Goal: Task Accomplishment & Management: Complete application form

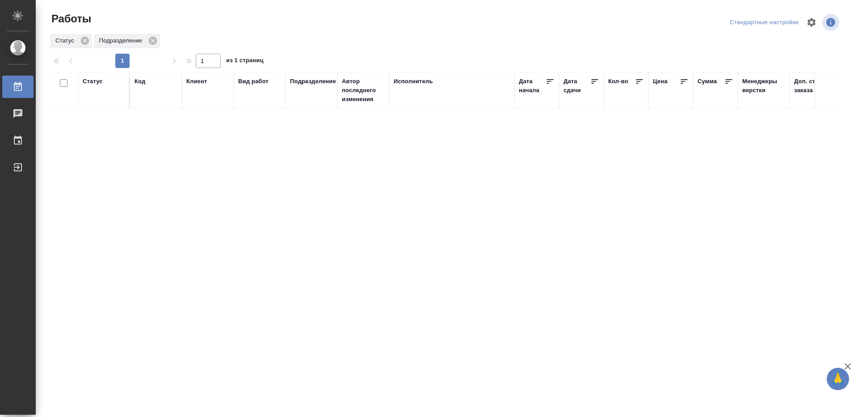
click at [428, 80] on div "Исполнитель" at bounding box center [413, 81] width 39 height 9
click at [309, 106] on icon at bounding box center [307, 107] width 6 height 6
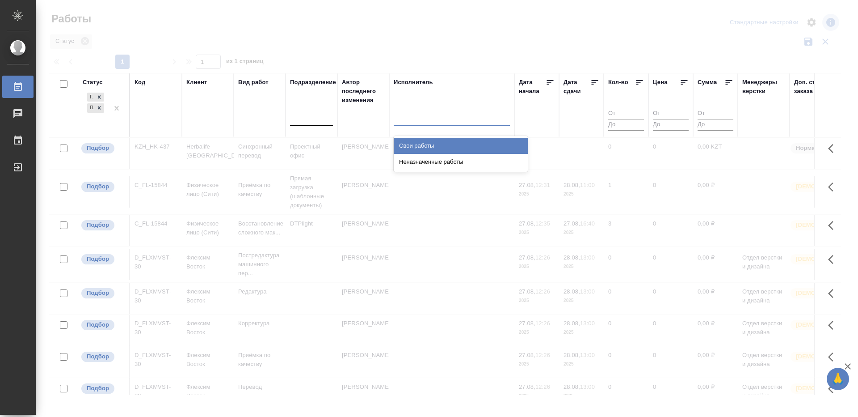
click at [435, 118] on div at bounding box center [452, 116] width 116 height 13
click at [421, 145] on div "Свои работы" at bounding box center [461, 146] width 134 height 16
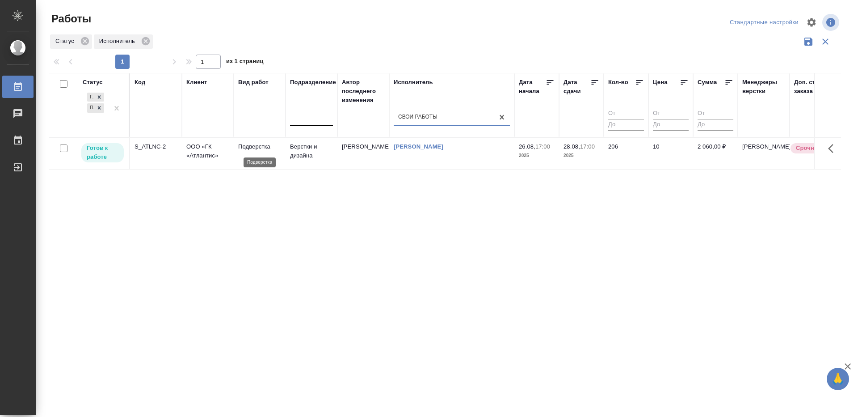
click at [261, 149] on p "Подверстка" at bounding box center [259, 146] width 43 height 9
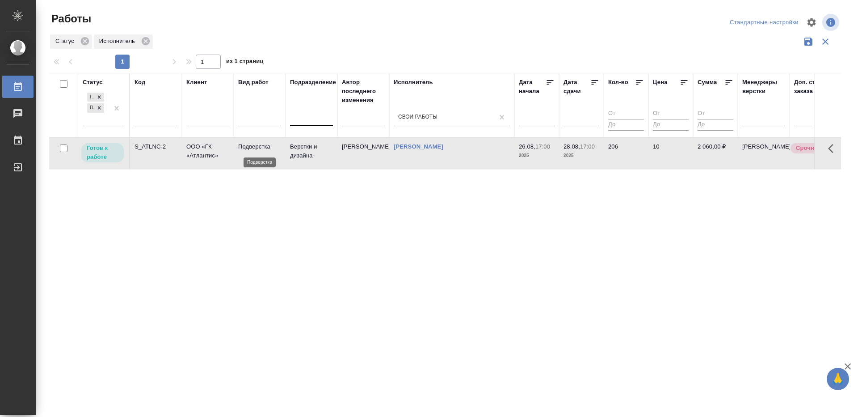
click at [261, 149] on p "Подверстка" at bounding box center [259, 146] width 43 height 9
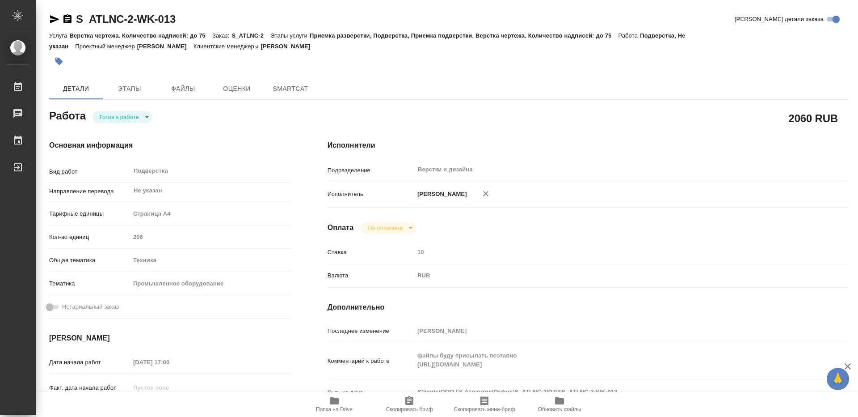
type textarea "x"
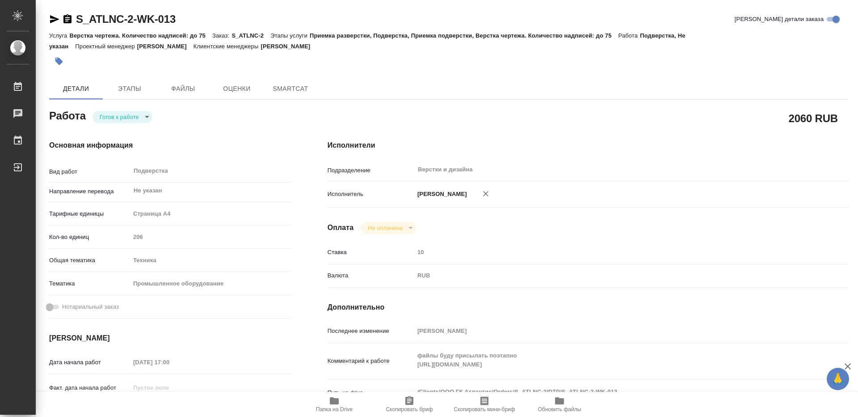
type textarea "x"
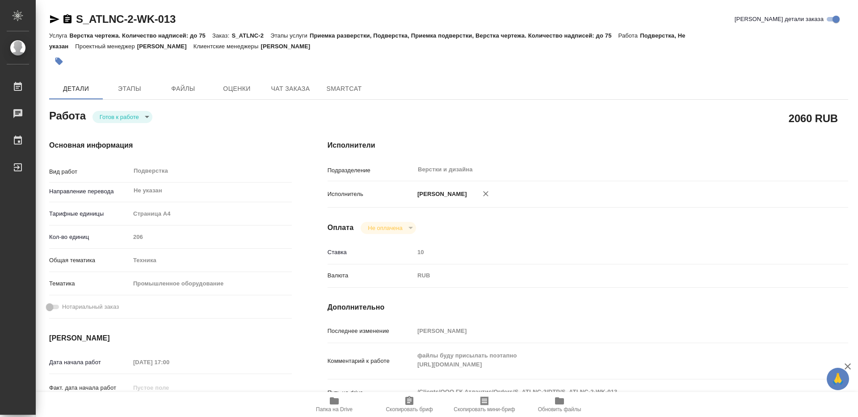
scroll to position [89, 0]
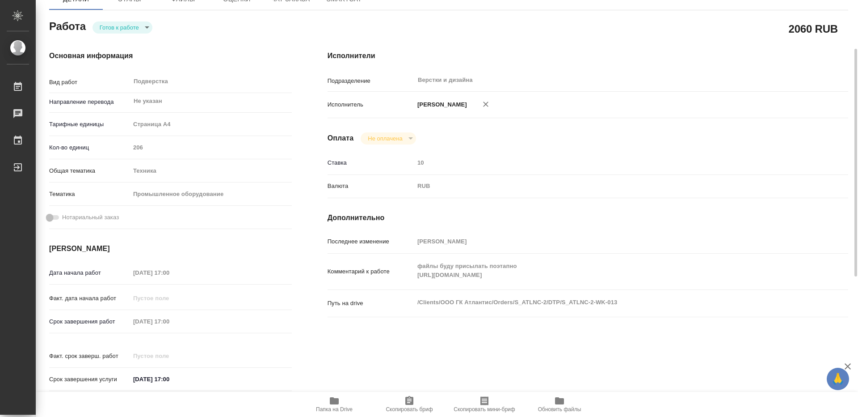
type textarea "x"
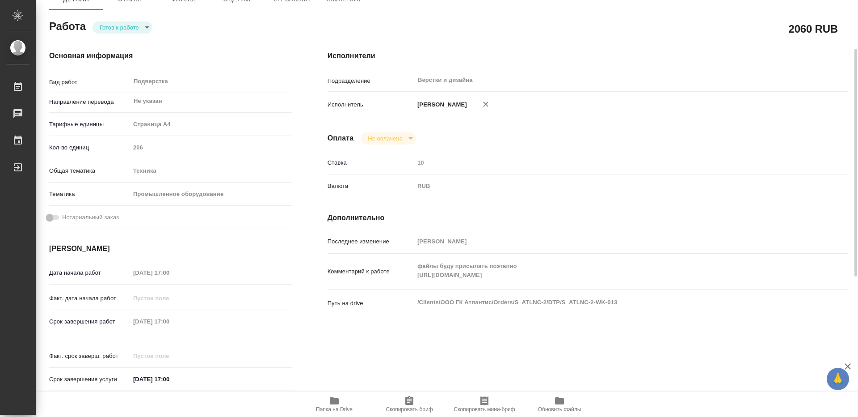
type textarea "x"
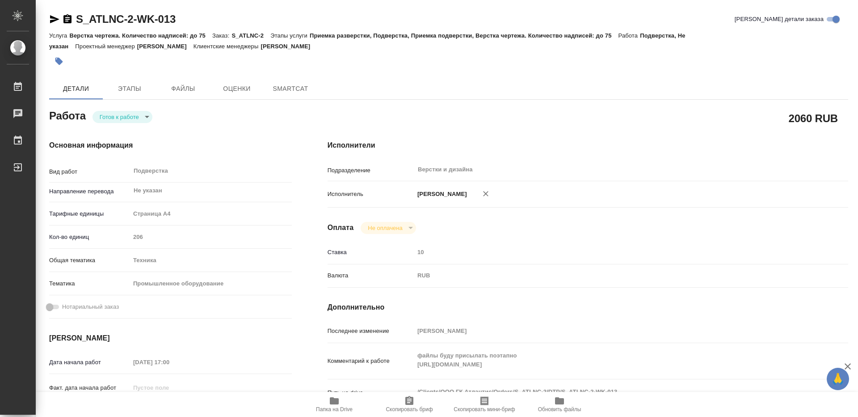
type textarea "x"
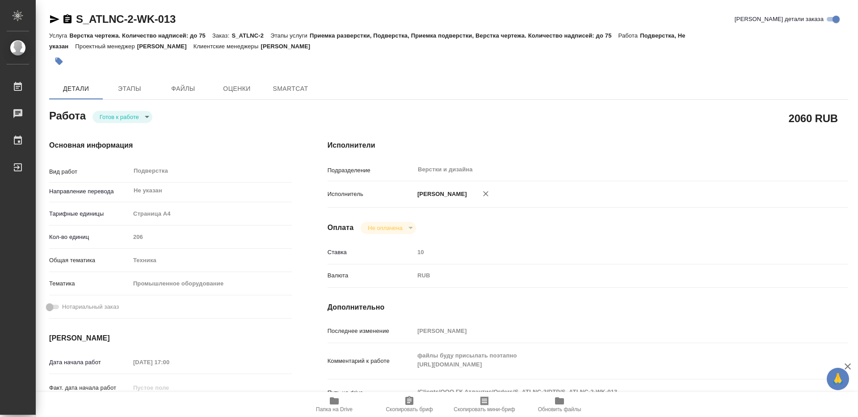
type textarea "x"
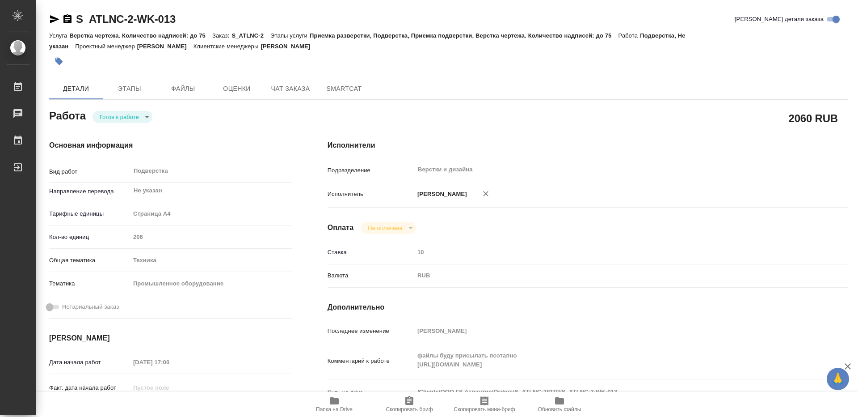
click at [336, 401] on icon "button" at bounding box center [334, 400] width 9 height 7
type textarea "x"
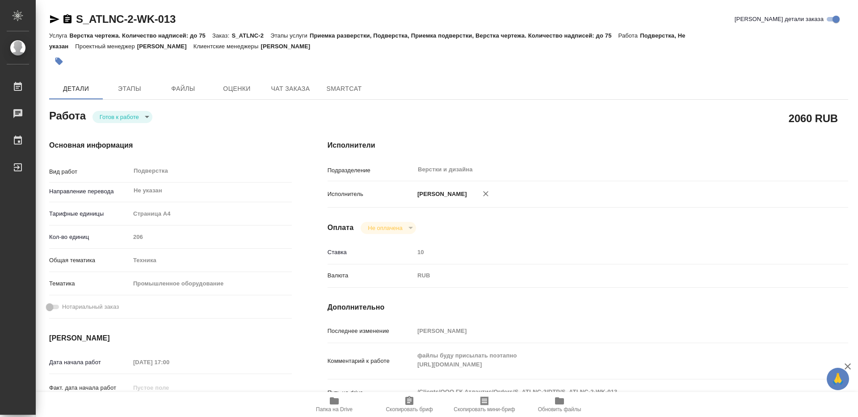
type textarea "x"
type input "readyForWork"
type textarea "Подверстка"
type textarea "x"
type input "Не указан"
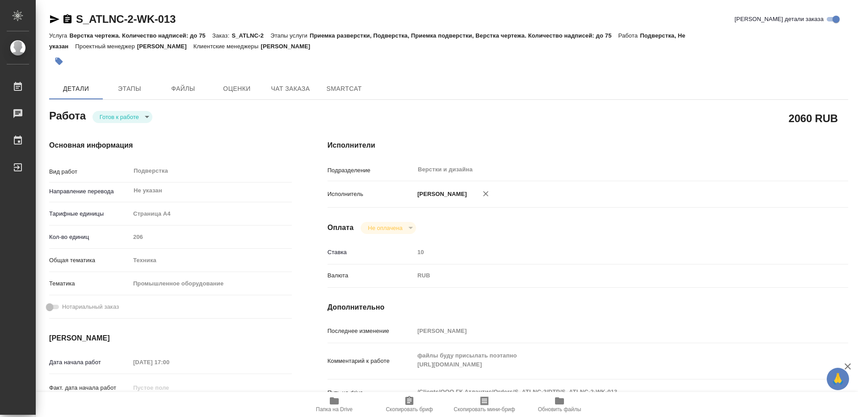
type input "5f036ec4e16dec2d6b59c8ff"
type input "206"
type input "tech"
type input "5f647205b73bc97568ca66bc"
type input "[DATE] 17:00"
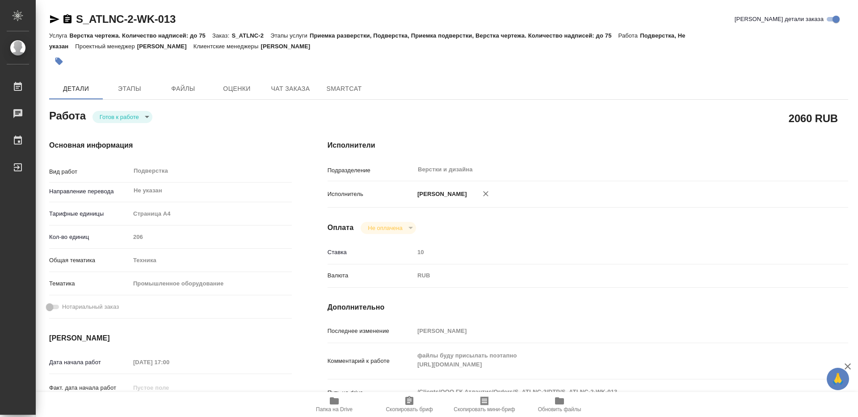
type input "[DATE] 17:00"
type input "Верстки и дизайна"
type input "notPayed"
type input "10"
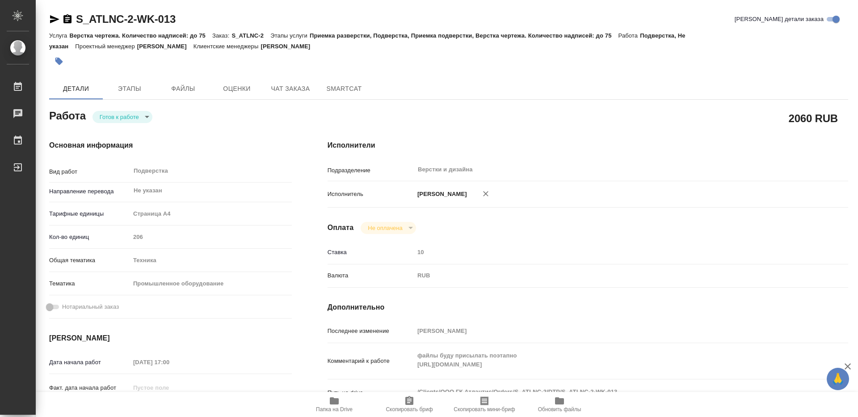
type input "RUB"
type input "[PERSON_NAME]"
type textarea "файлы буду присылать поэтапно [URL][DOMAIN_NAME]"
type textarea "x"
type textarea "/Clients/ООО ГК Атлантис/Orders/S_ATLNC-2/DTP/S_ATLNC-2-WK-013"
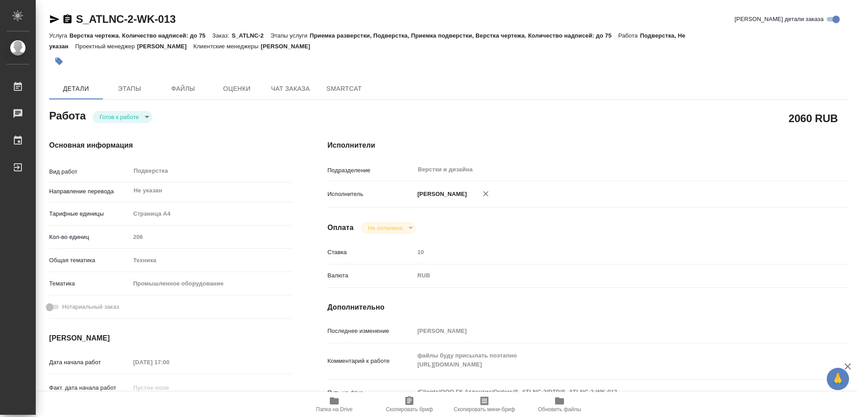
type textarea "x"
type input "S_ATLNC-2"
type input "Верстка чертежа. Количество надписей: до 75"
type input "Приемка разверстки, Подверстка, Приемка подверстки, Верстка чертежа. Количество…"
type input "[PERSON_NAME]"
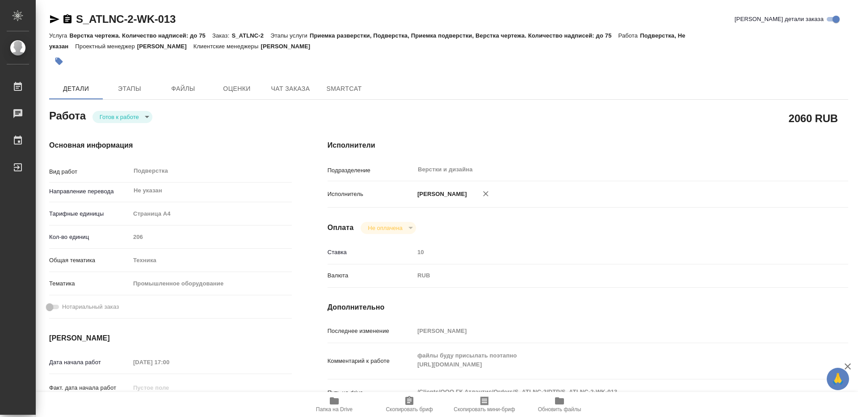
type input "[PERSON_NAME]"
type input "/Clients/ООО ГК Атлантис/Orders/S_ATLNC-2"
type textarea "x"
type textarea "сдаем все к 28.08, последние 5 файлов (=50 чертежей) после 28.08 - asap по гото…"
type textarea "x"
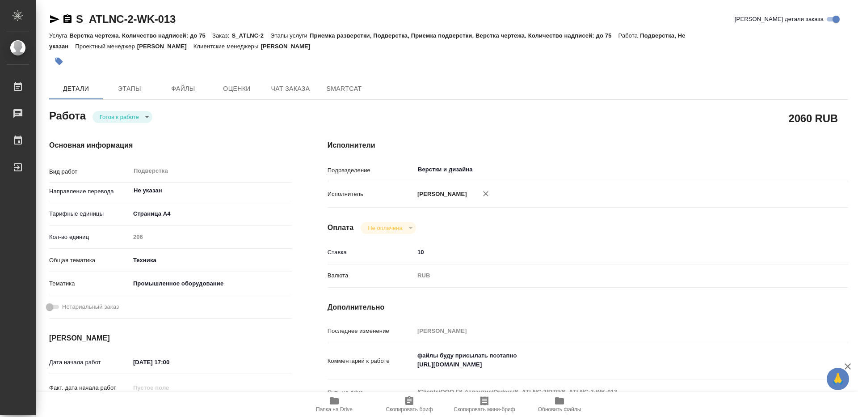
type textarea "x"
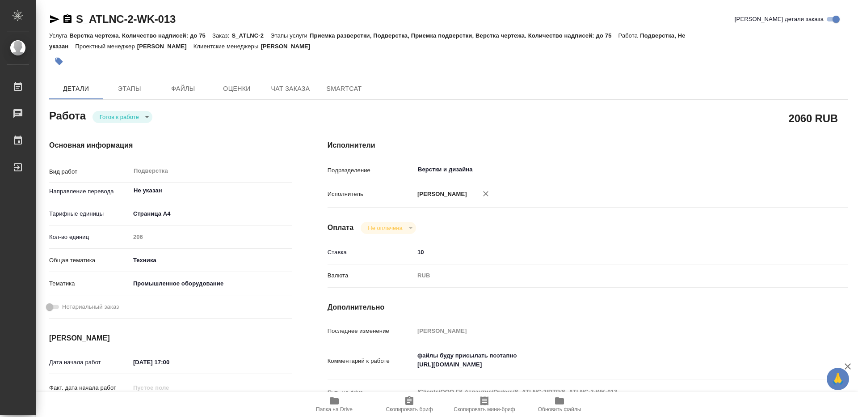
type textarea "x"
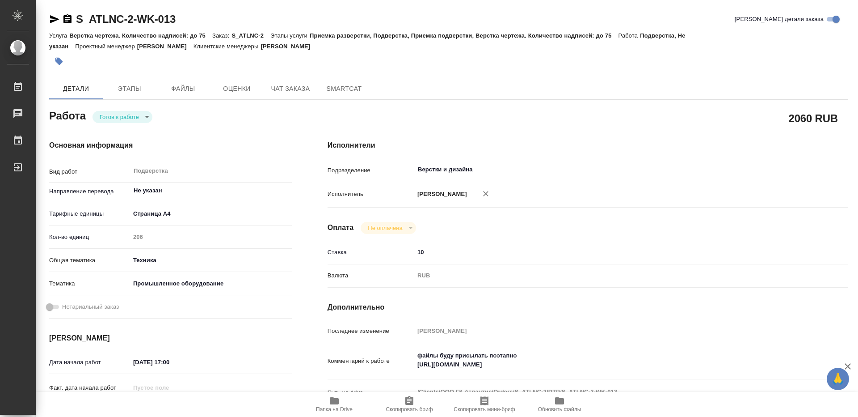
type textarea "x"
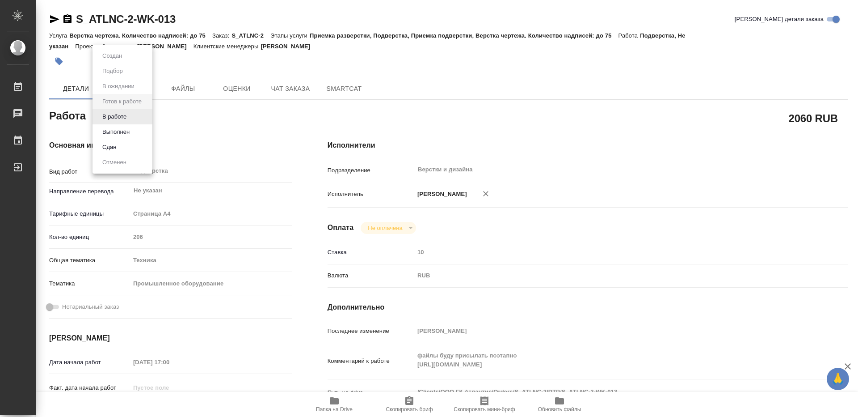
click at [146, 115] on body "🙏 .cls-1 fill:#fff; AWATERA Gumyonnyy Sergey Работы 0 Чаты График Выйти S_ATLNC…" at bounding box center [429, 208] width 858 height 417
click at [122, 116] on button "В работе" at bounding box center [114, 117] width 29 height 10
type textarea "x"
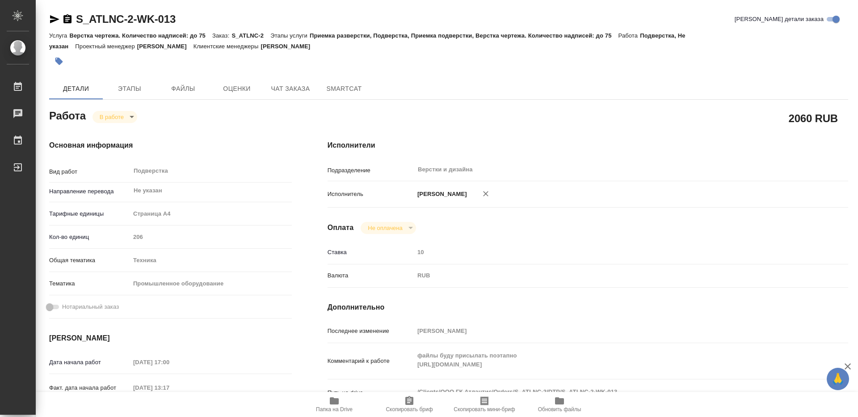
type textarea "x"
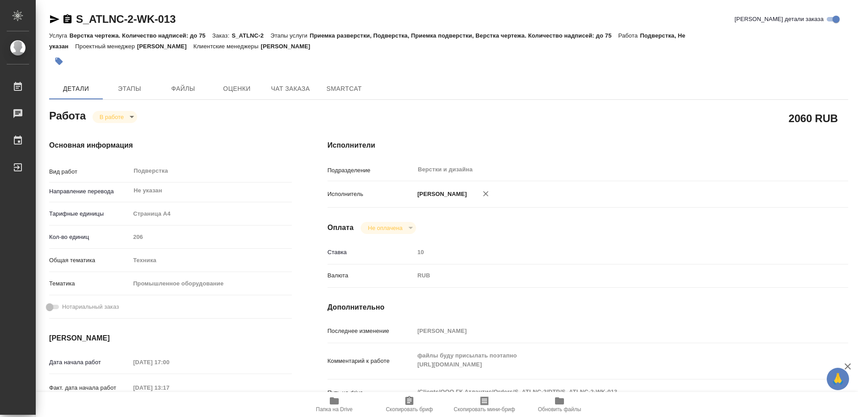
type textarea "x"
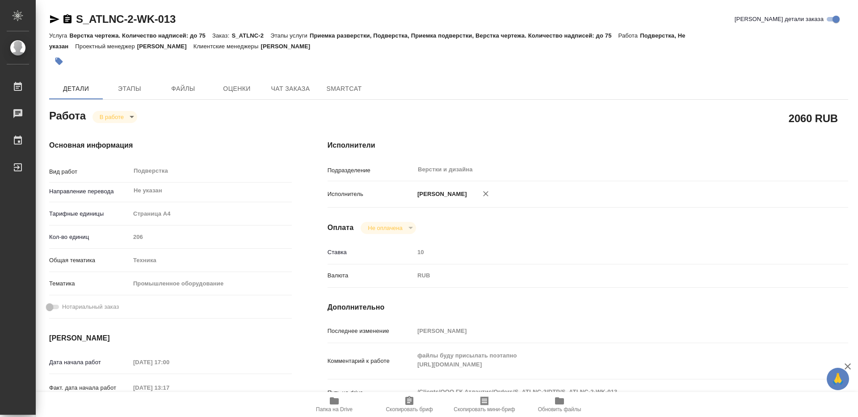
type textarea "x"
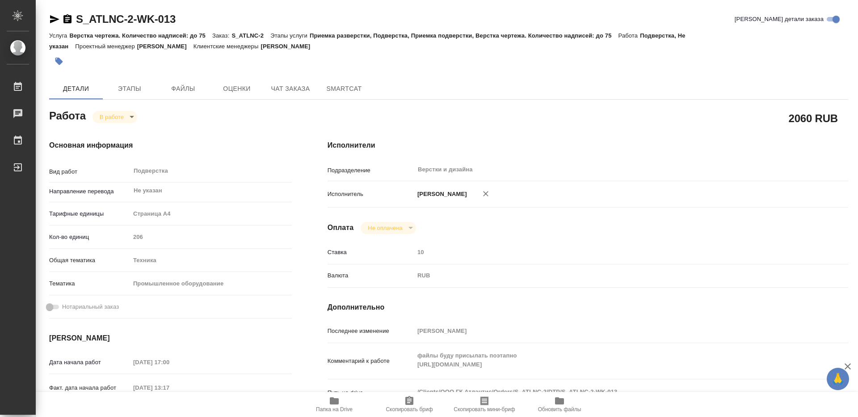
type textarea "x"
